Goal: Navigation & Orientation: Find specific page/section

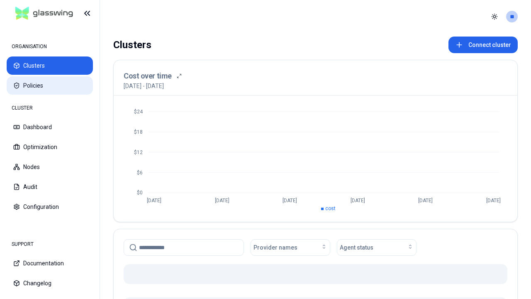
click at [50, 85] on button "Policies" at bounding box center [50, 85] width 86 height 18
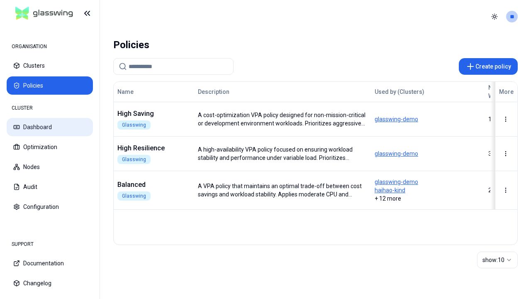
click at [50, 127] on button "Dashboard" at bounding box center [50, 127] width 86 height 18
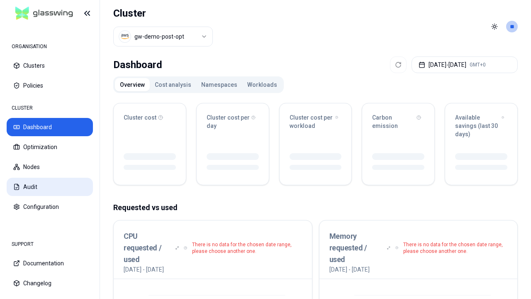
click at [50, 187] on button "Audit" at bounding box center [50, 186] width 86 height 18
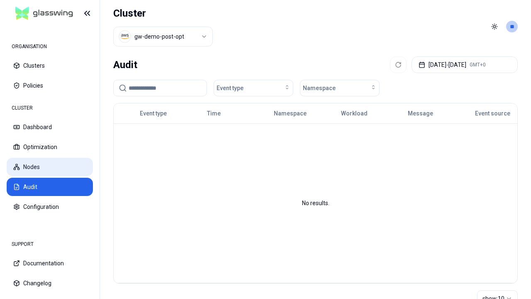
click at [50, 167] on button "Nodes" at bounding box center [50, 167] width 86 height 18
